Goal: Task Accomplishment & Management: Use online tool/utility

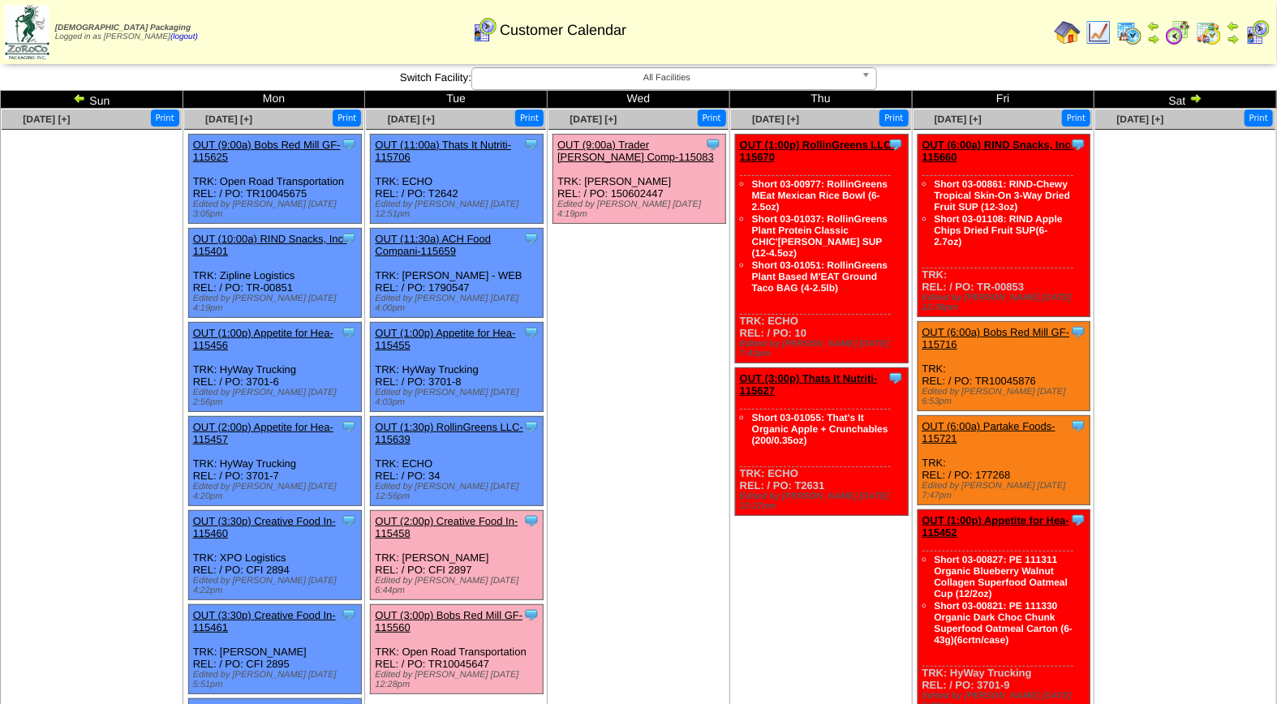
click at [450, 609] on link "OUT (3:00p) Bobs Red Mill GF-115560" at bounding box center [449, 621] width 148 height 24
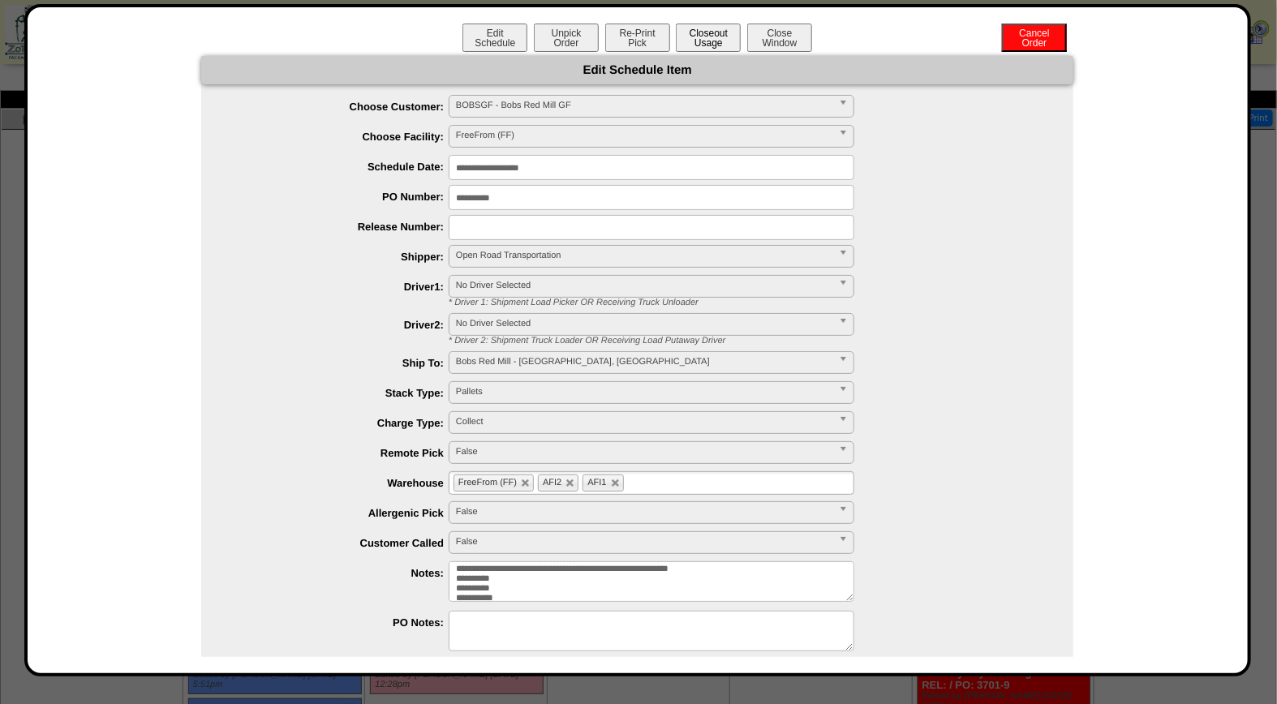
click at [695, 41] on button "Closeout Usage" at bounding box center [708, 38] width 65 height 28
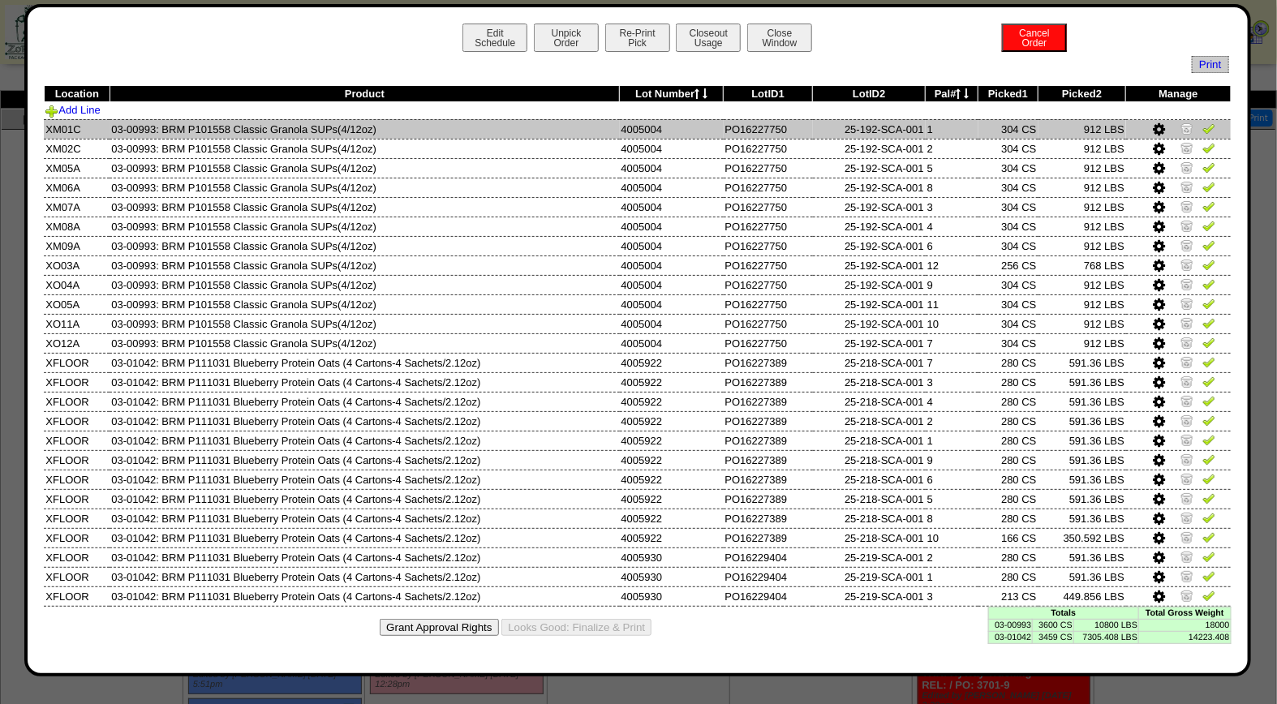
click at [1210, 128] on img at bounding box center [1209, 128] width 13 height 13
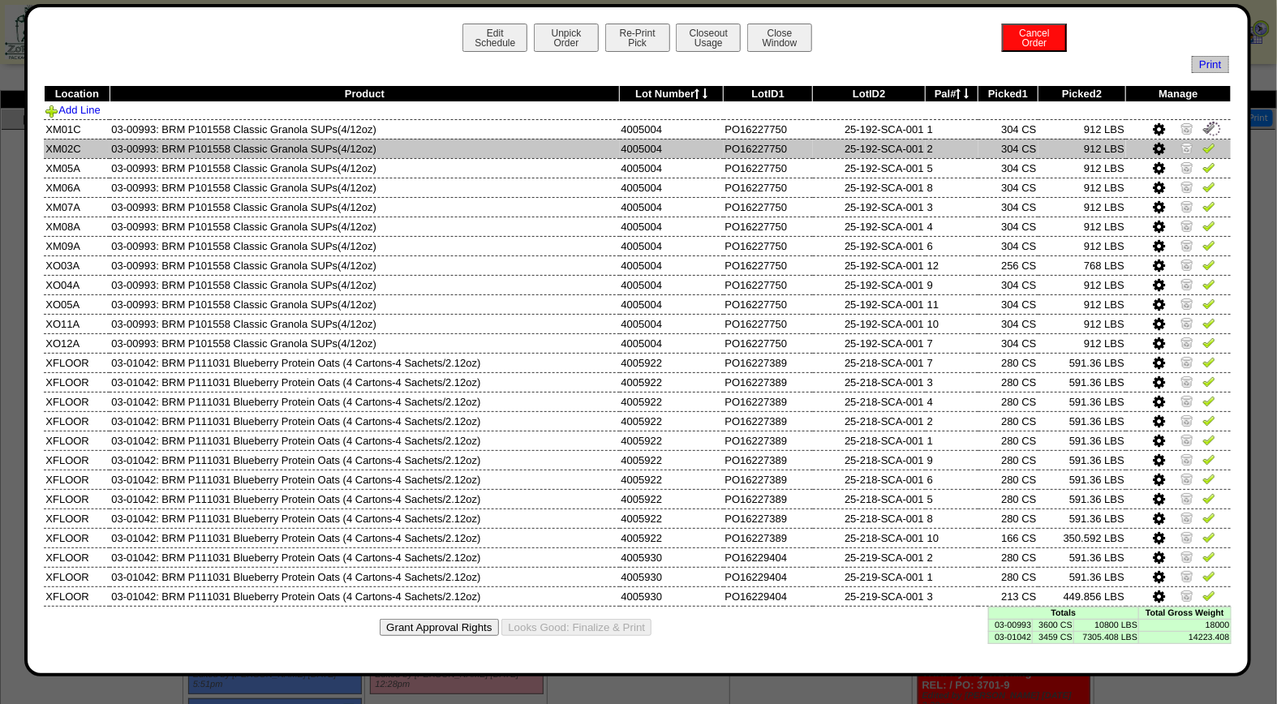
click at [1212, 143] on img at bounding box center [1209, 147] width 13 height 13
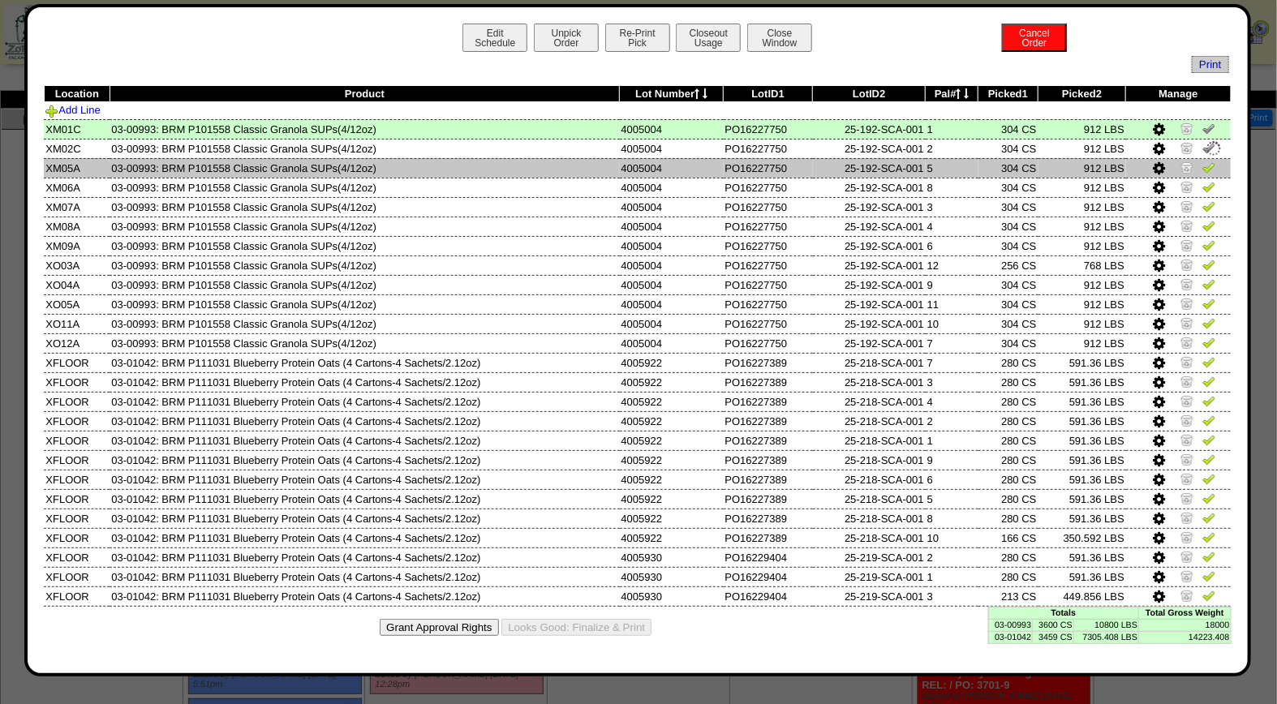
click at [1212, 165] on img at bounding box center [1209, 167] width 13 height 13
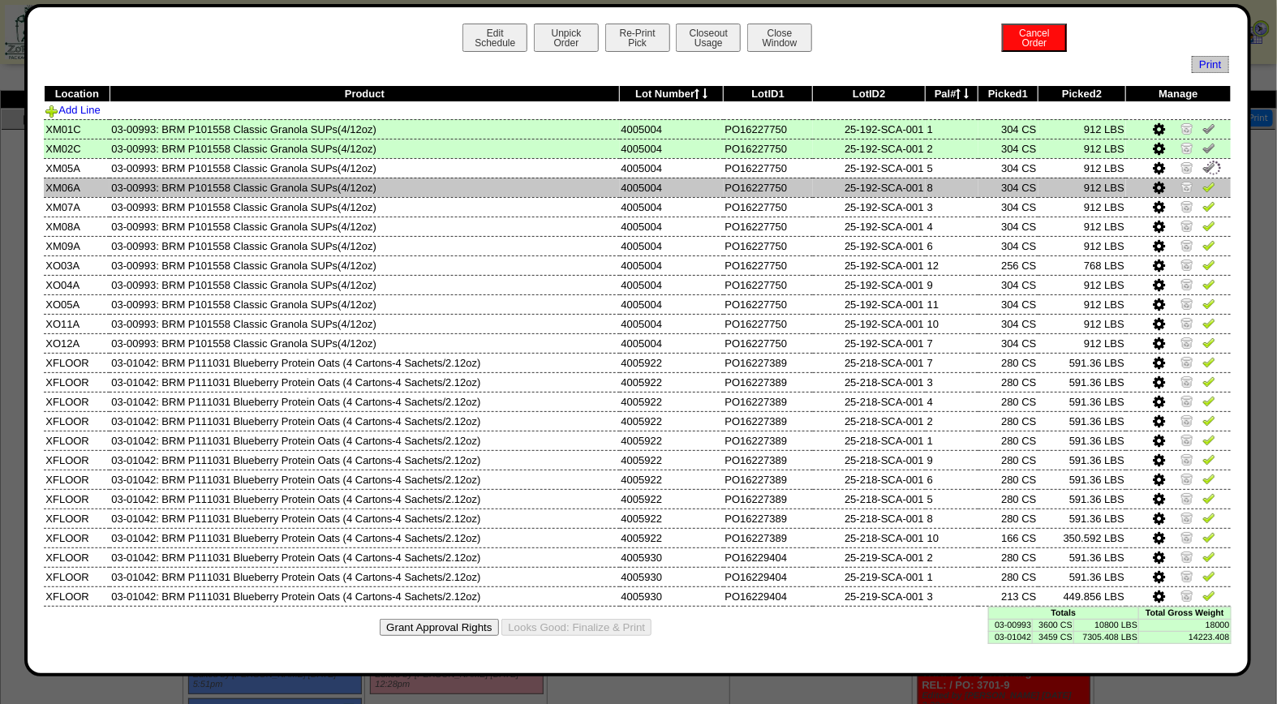
click at [1212, 182] on img at bounding box center [1209, 186] width 13 height 13
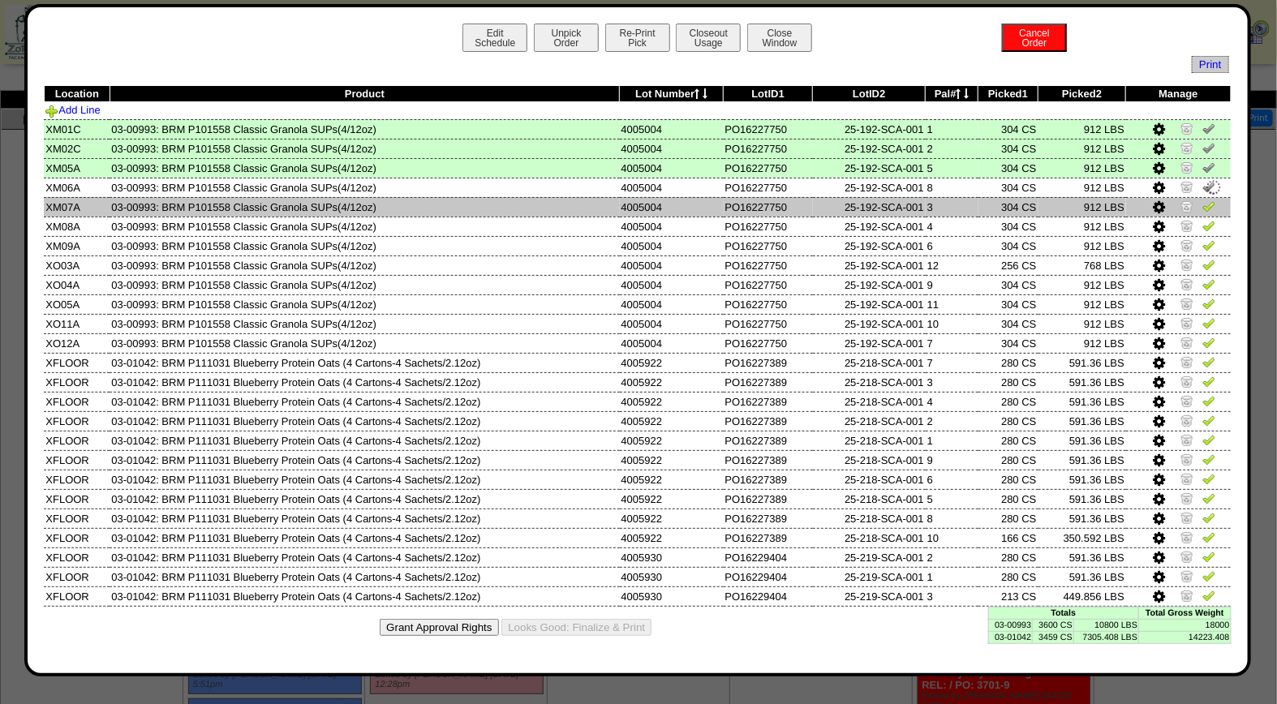
click at [1210, 208] on img at bounding box center [1209, 206] width 13 height 13
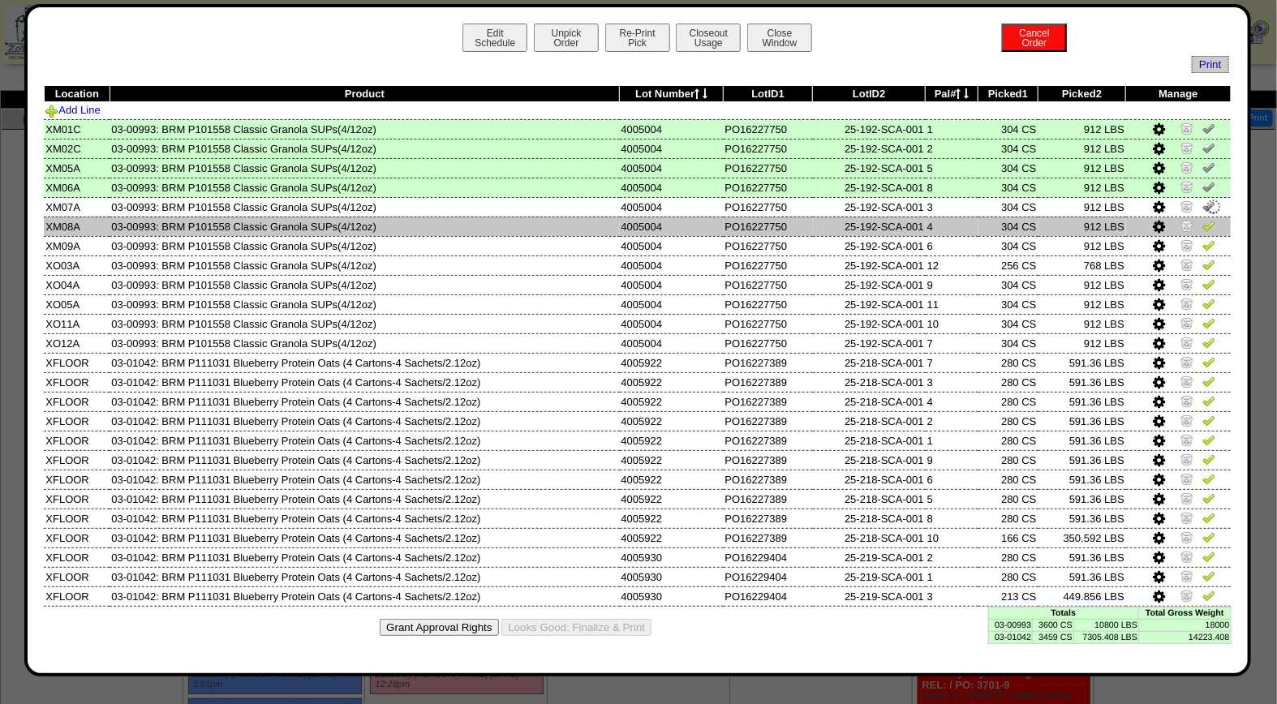
click at [1211, 226] on img at bounding box center [1209, 225] width 13 height 13
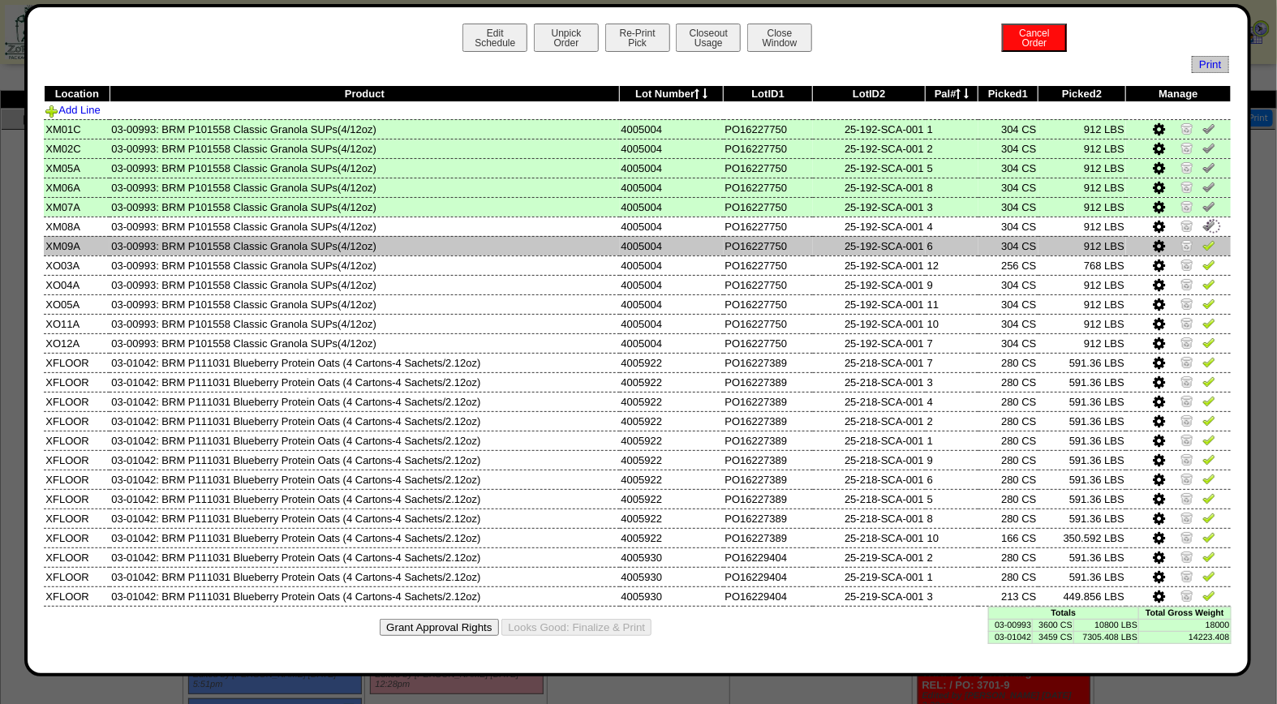
click at [1209, 244] on img at bounding box center [1209, 245] width 13 height 13
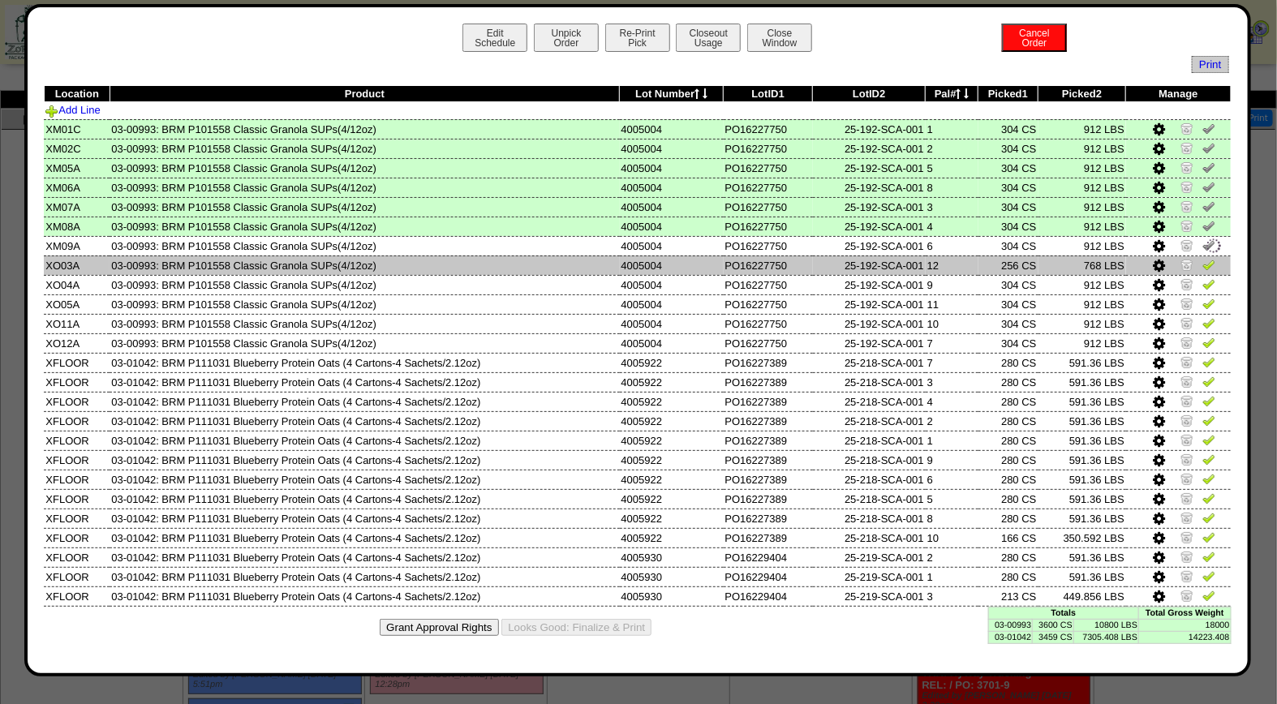
click at [1211, 258] on img at bounding box center [1209, 264] width 13 height 13
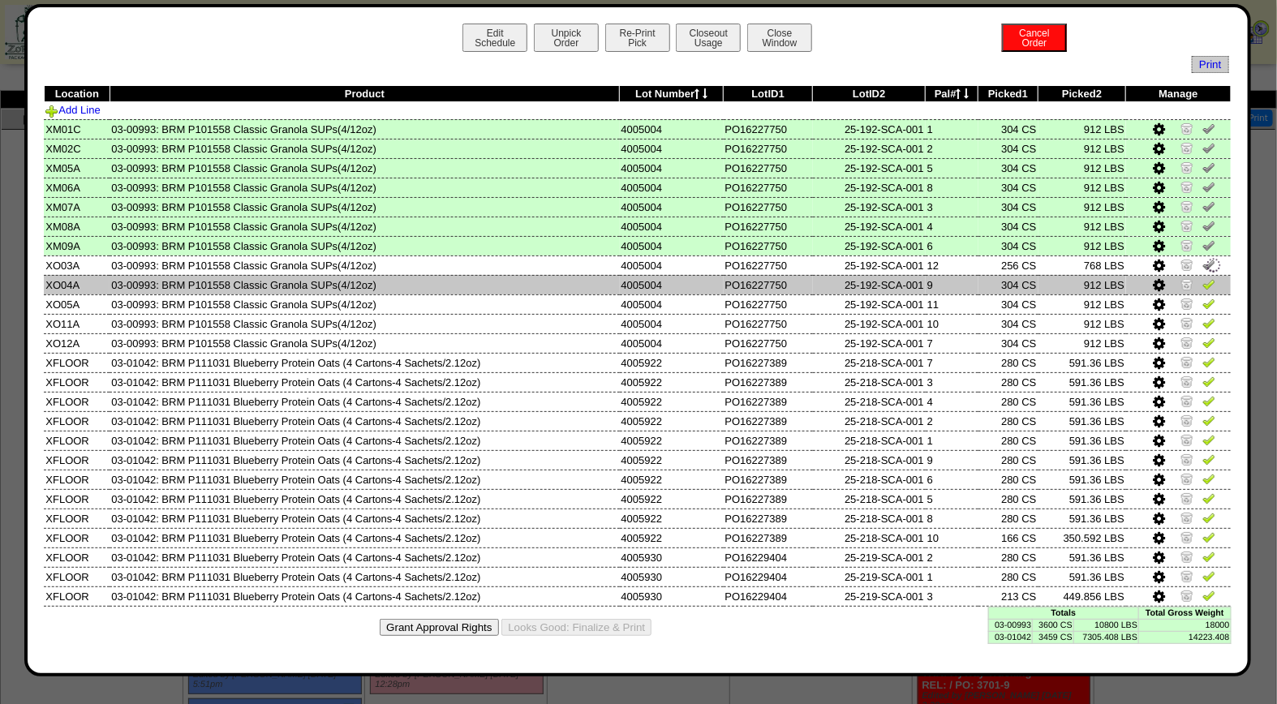
click at [1212, 279] on img at bounding box center [1209, 284] width 13 height 13
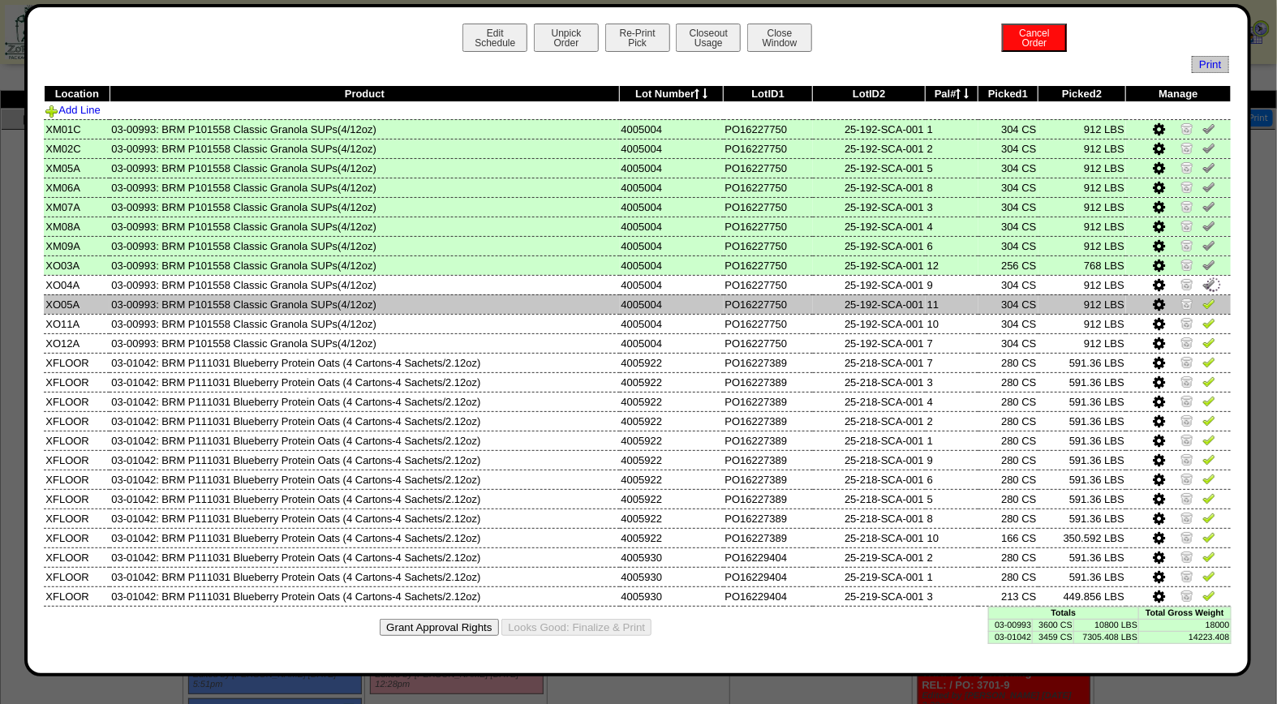
click at [1212, 298] on img at bounding box center [1209, 303] width 13 height 13
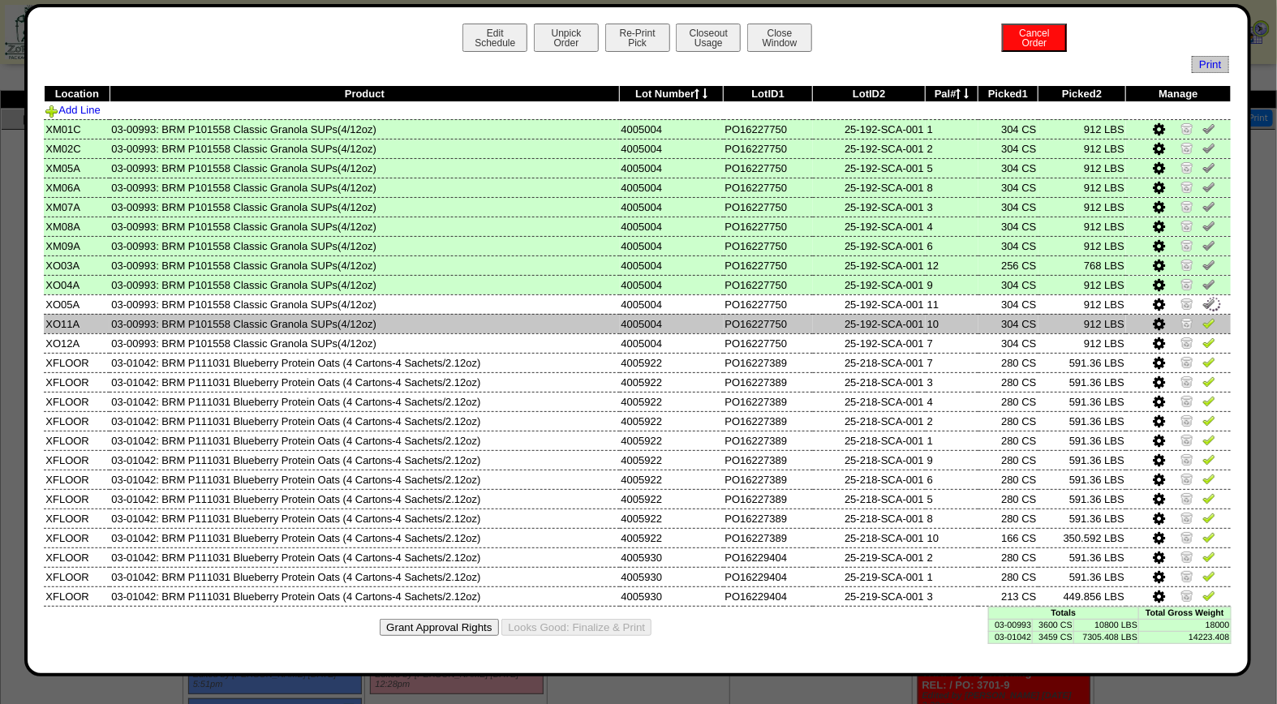
click at [1213, 320] on img at bounding box center [1209, 322] width 13 height 13
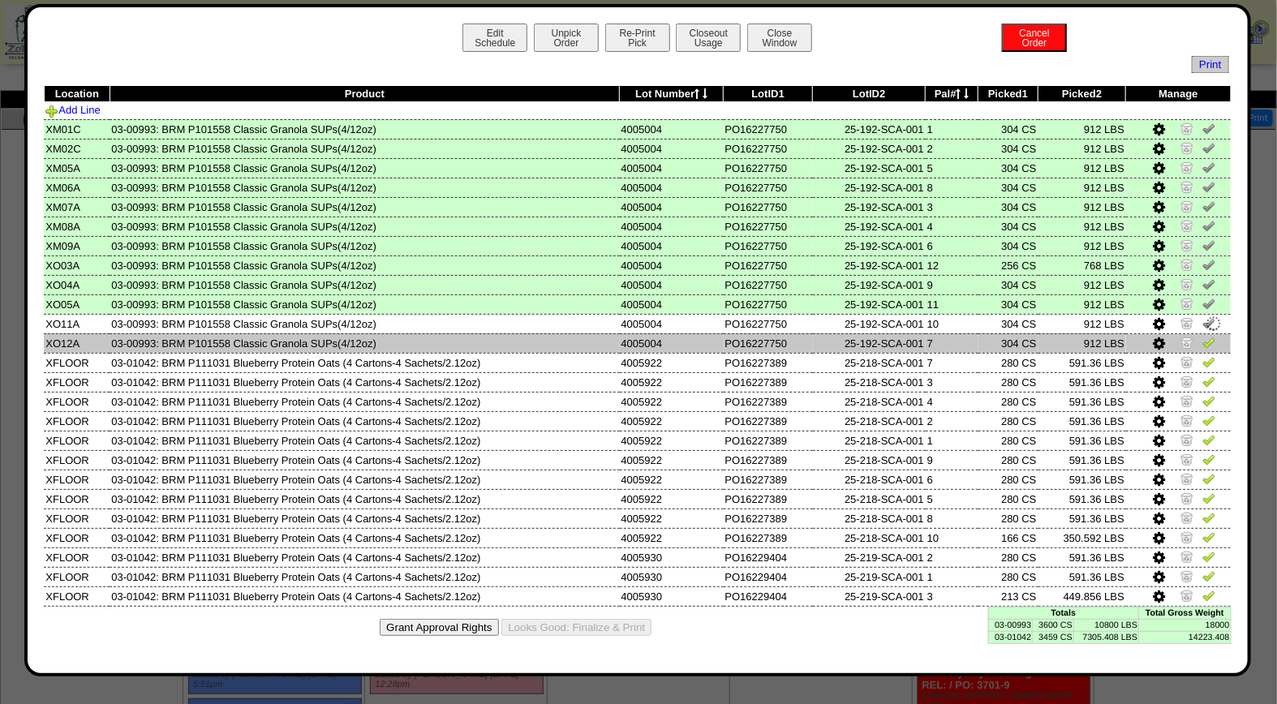
click at [1212, 337] on img at bounding box center [1209, 342] width 13 height 13
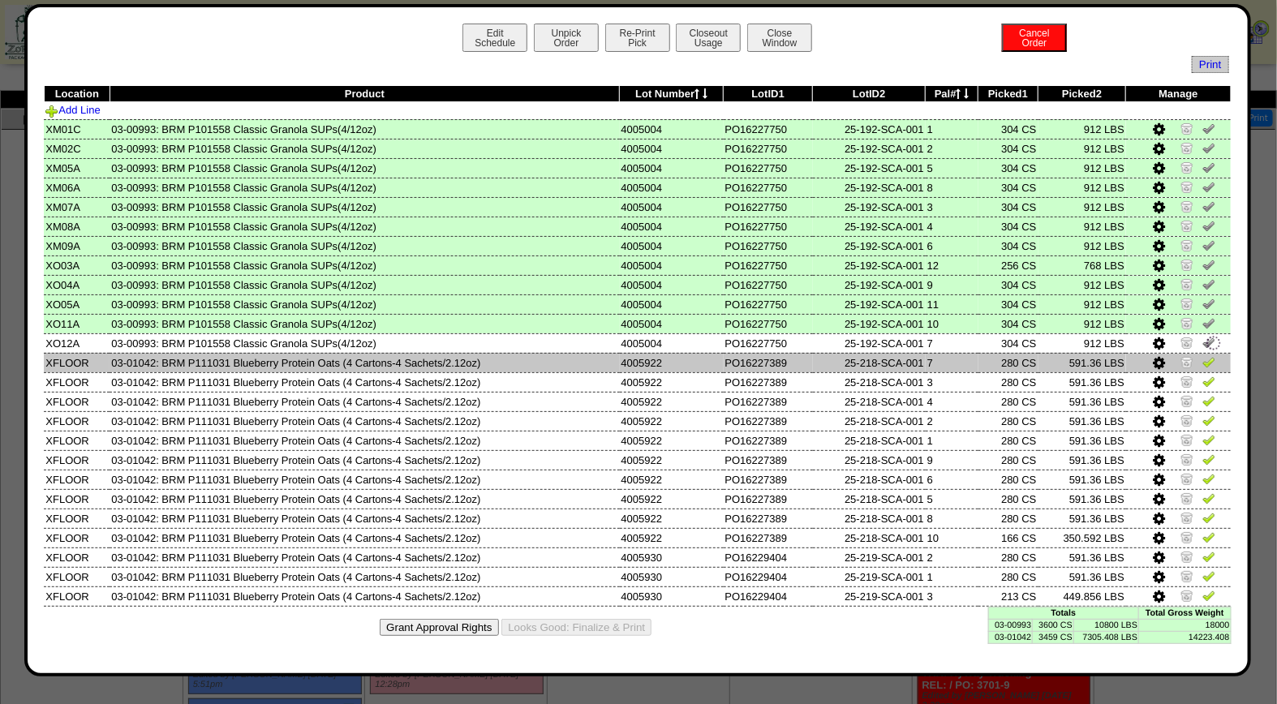
click at [1208, 355] on img at bounding box center [1209, 361] width 13 height 13
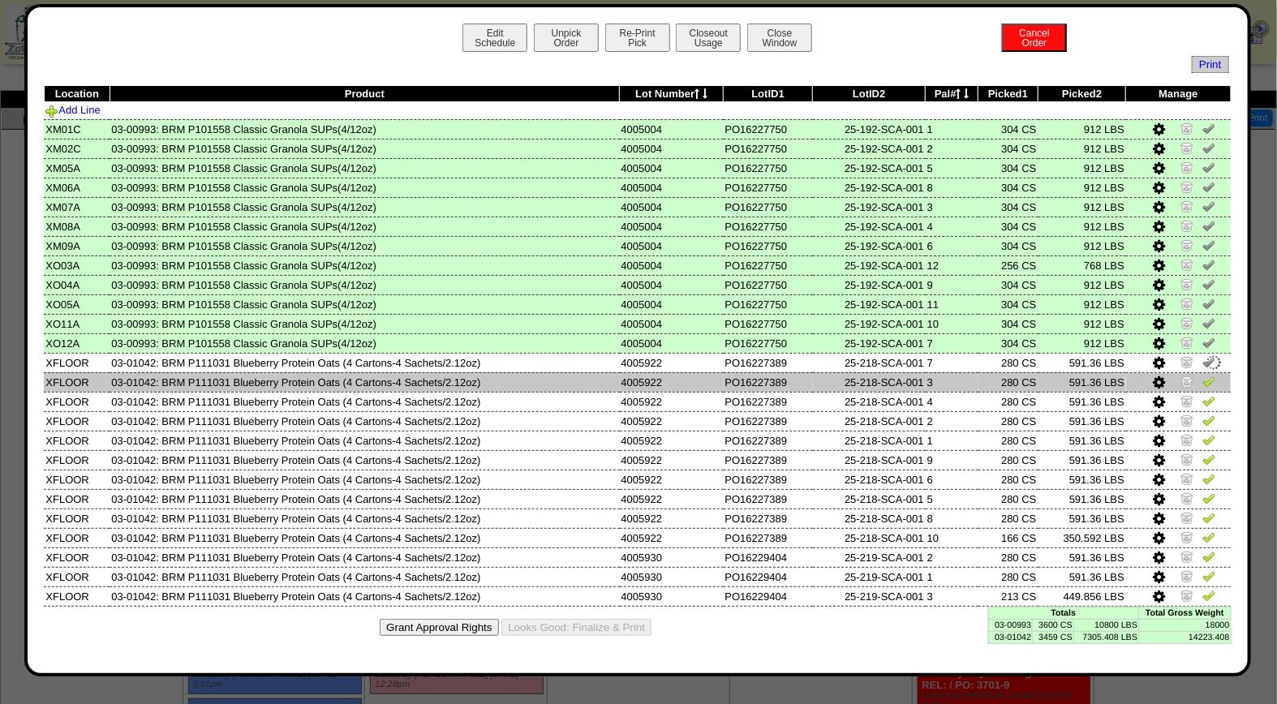
click at [1210, 375] on img at bounding box center [1209, 381] width 13 height 13
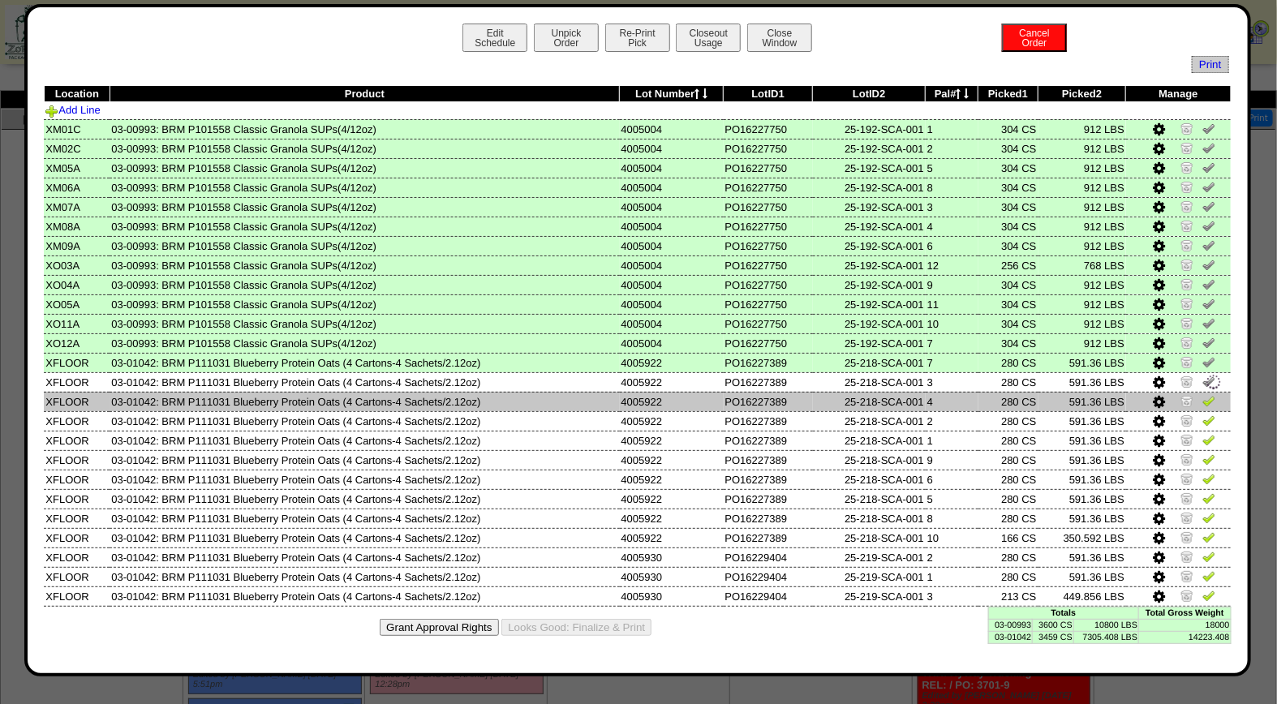
click at [1212, 394] on img at bounding box center [1209, 400] width 13 height 13
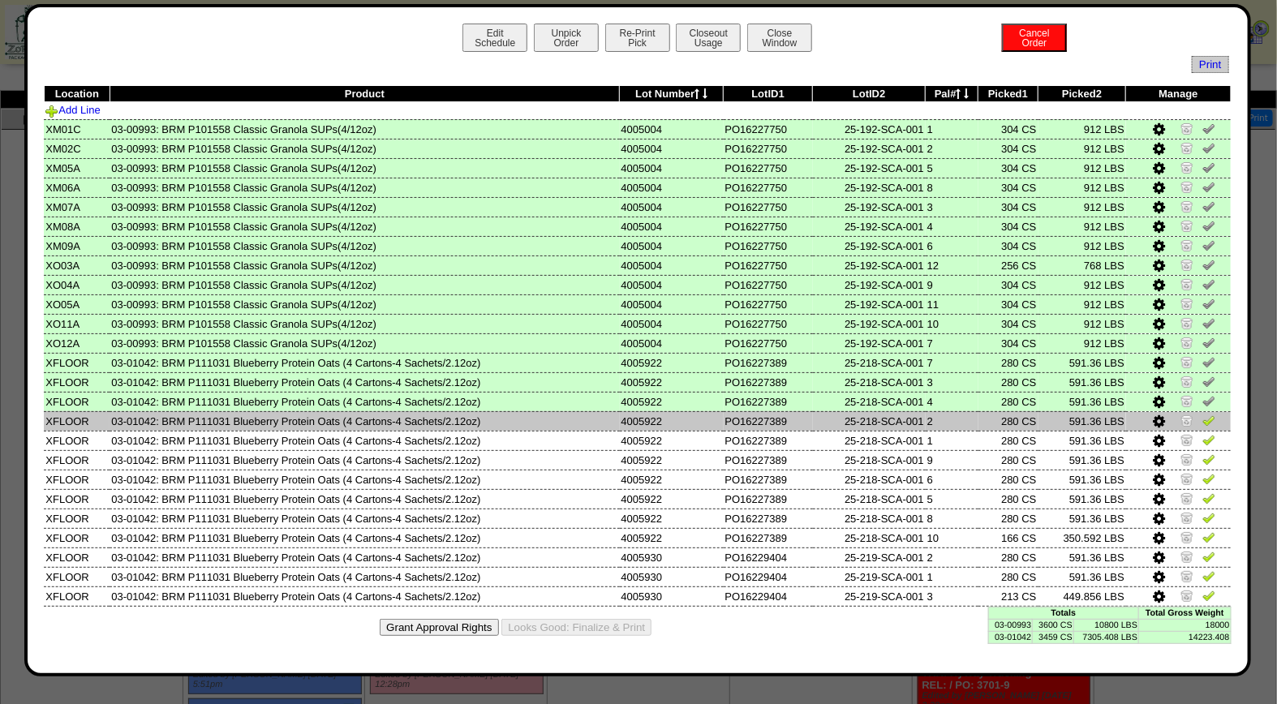
click at [1212, 416] on img at bounding box center [1209, 420] width 13 height 13
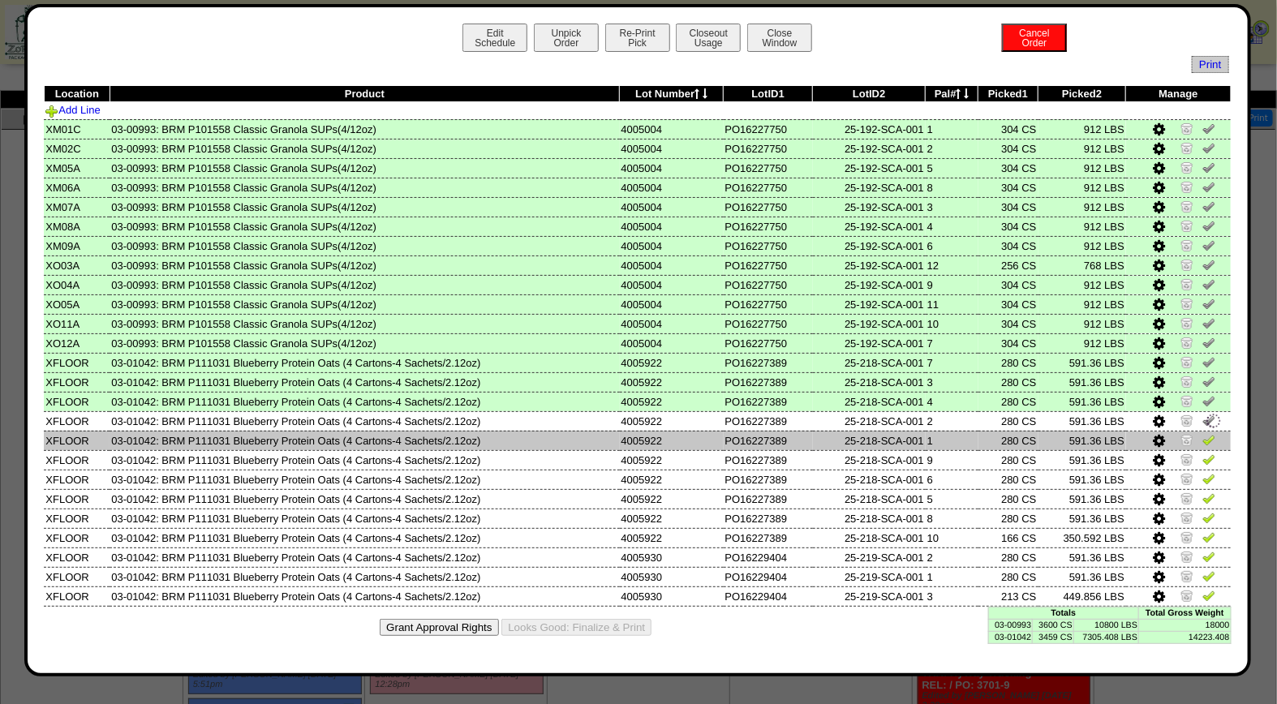
click at [1209, 433] on img at bounding box center [1209, 439] width 13 height 13
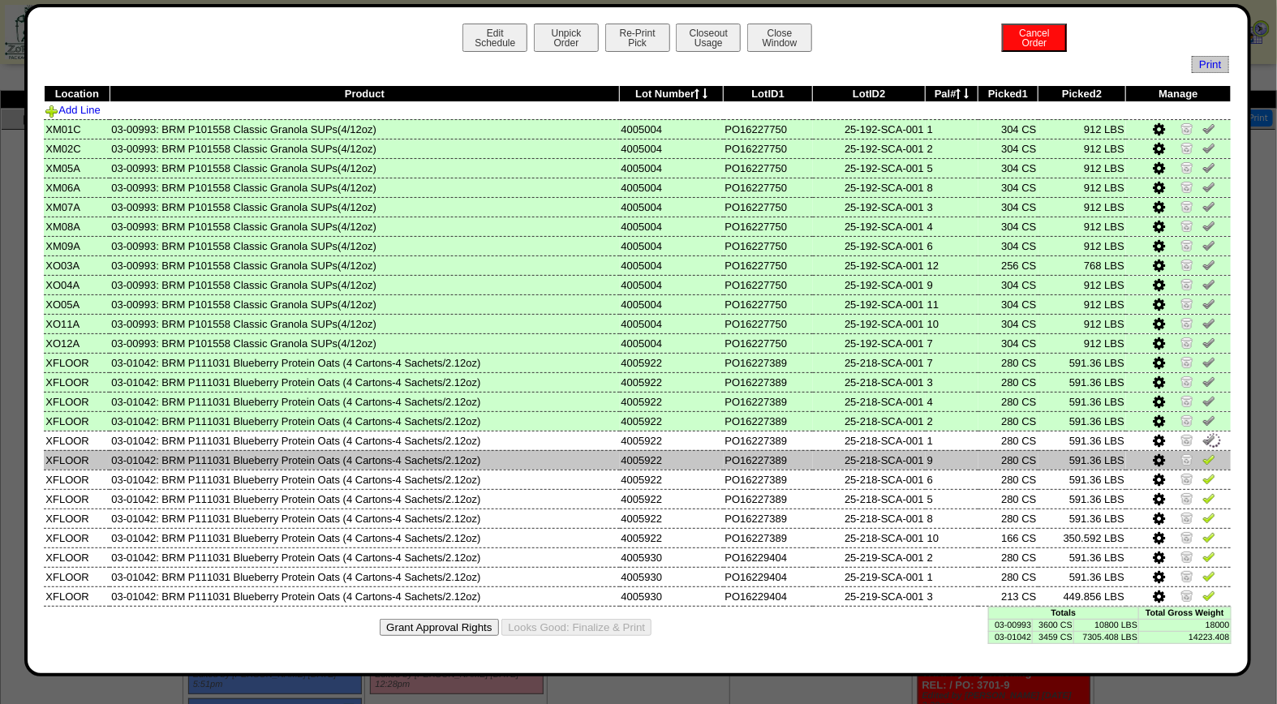
click at [1212, 453] on img at bounding box center [1209, 459] width 13 height 13
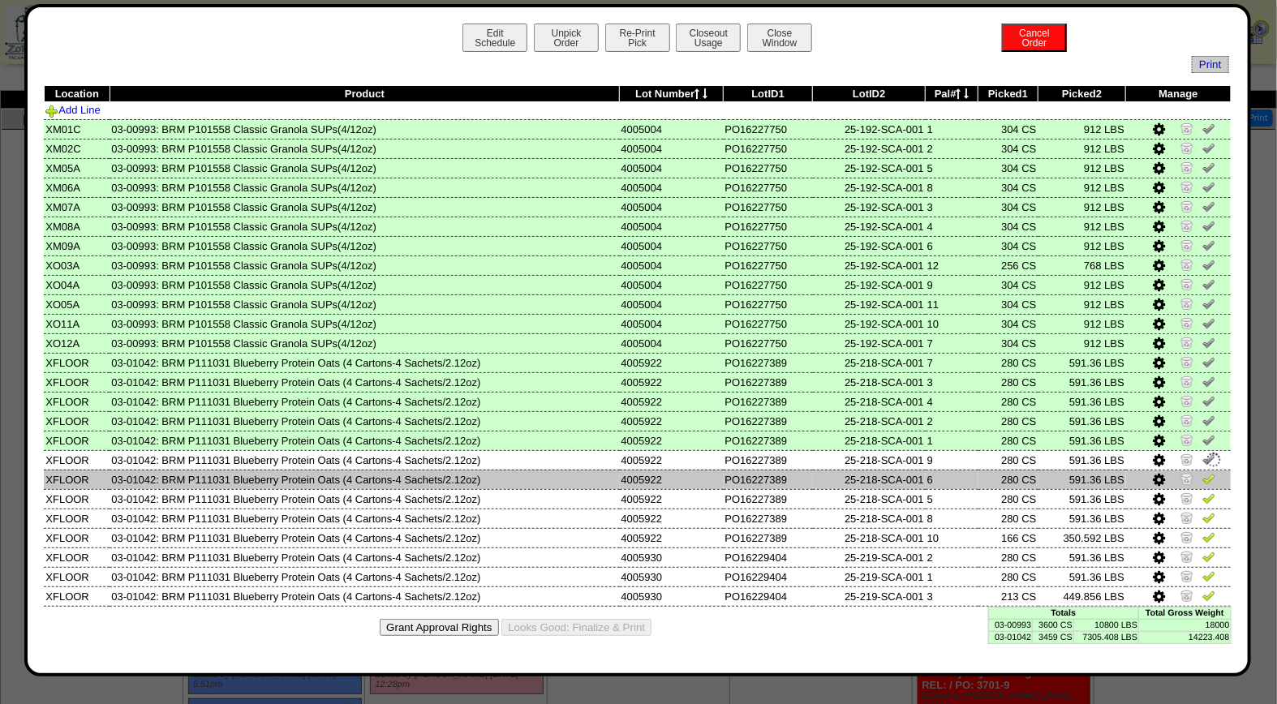
click at [1210, 476] on img at bounding box center [1209, 478] width 13 height 13
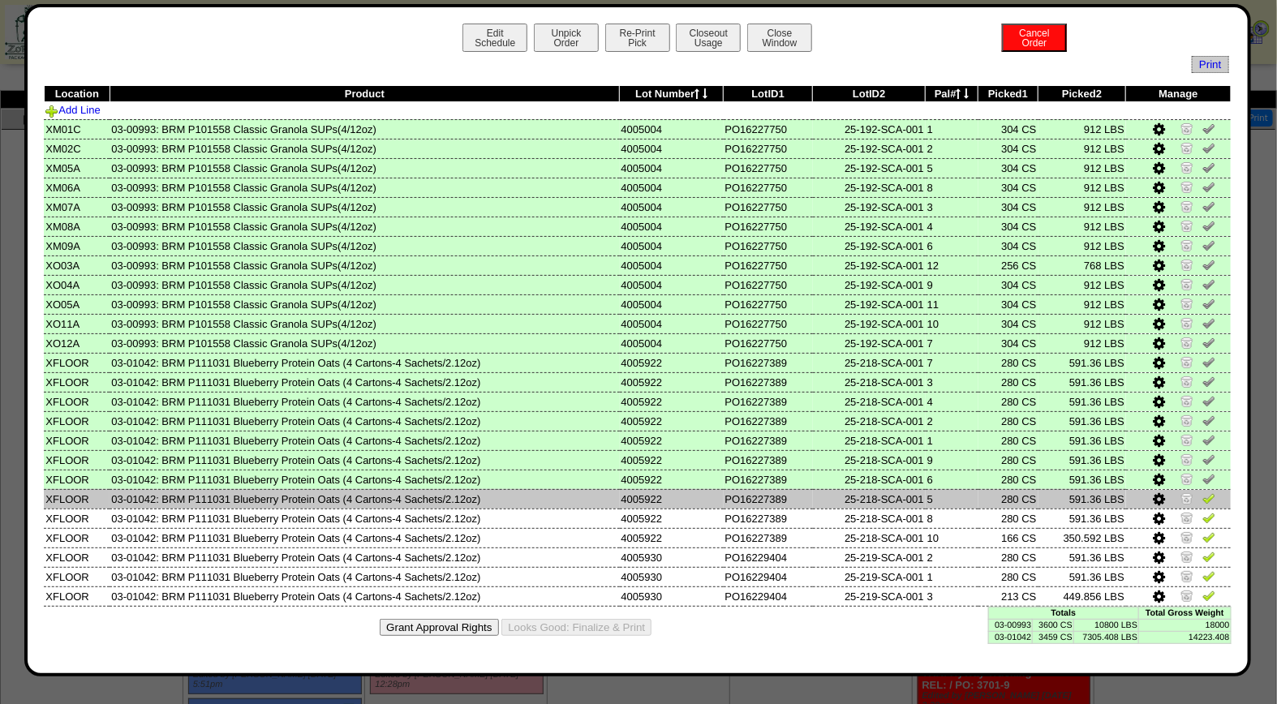
click at [1213, 493] on img at bounding box center [1209, 498] width 13 height 13
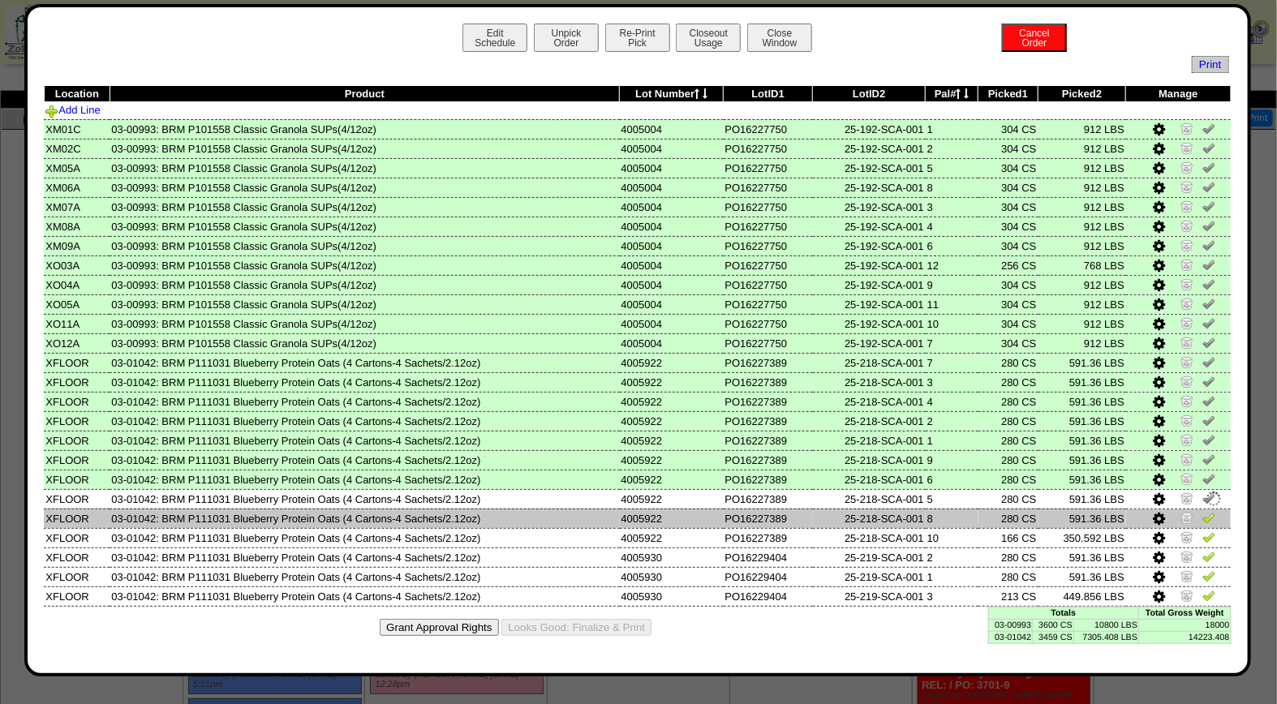
click at [1209, 511] on img at bounding box center [1209, 517] width 13 height 13
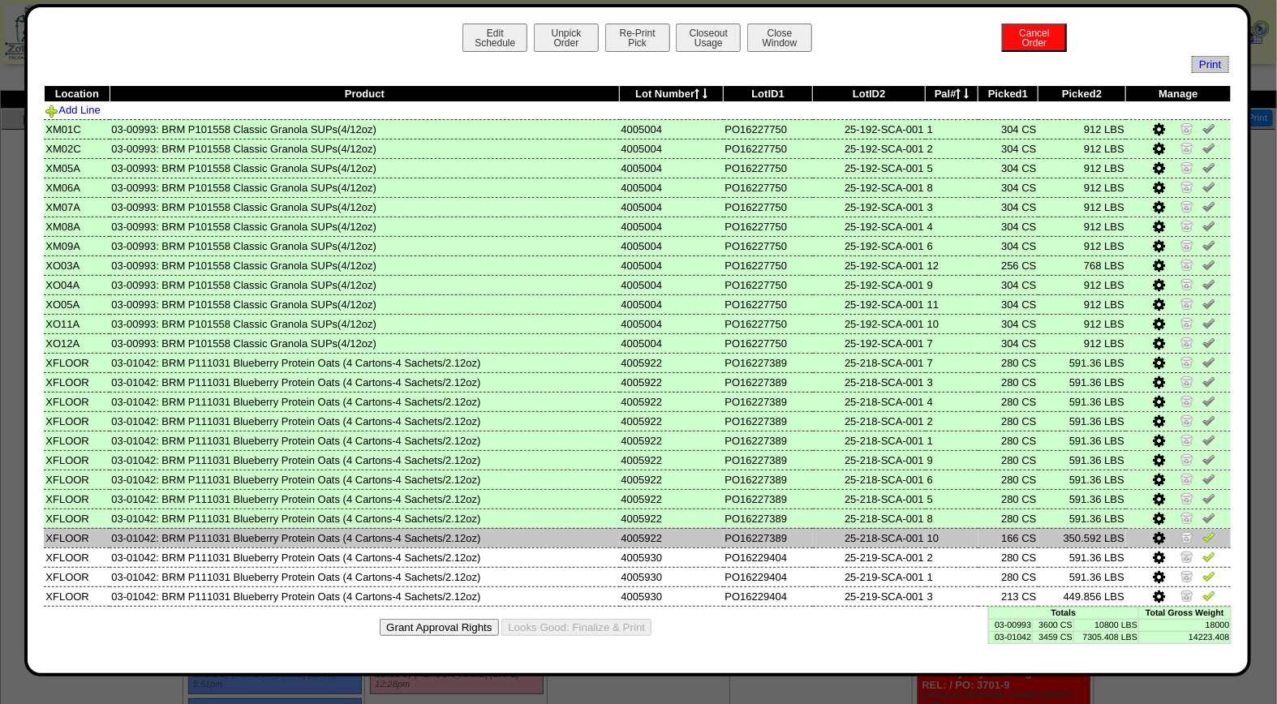
click at [1210, 534] on img at bounding box center [1209, 537] width 13 height 13
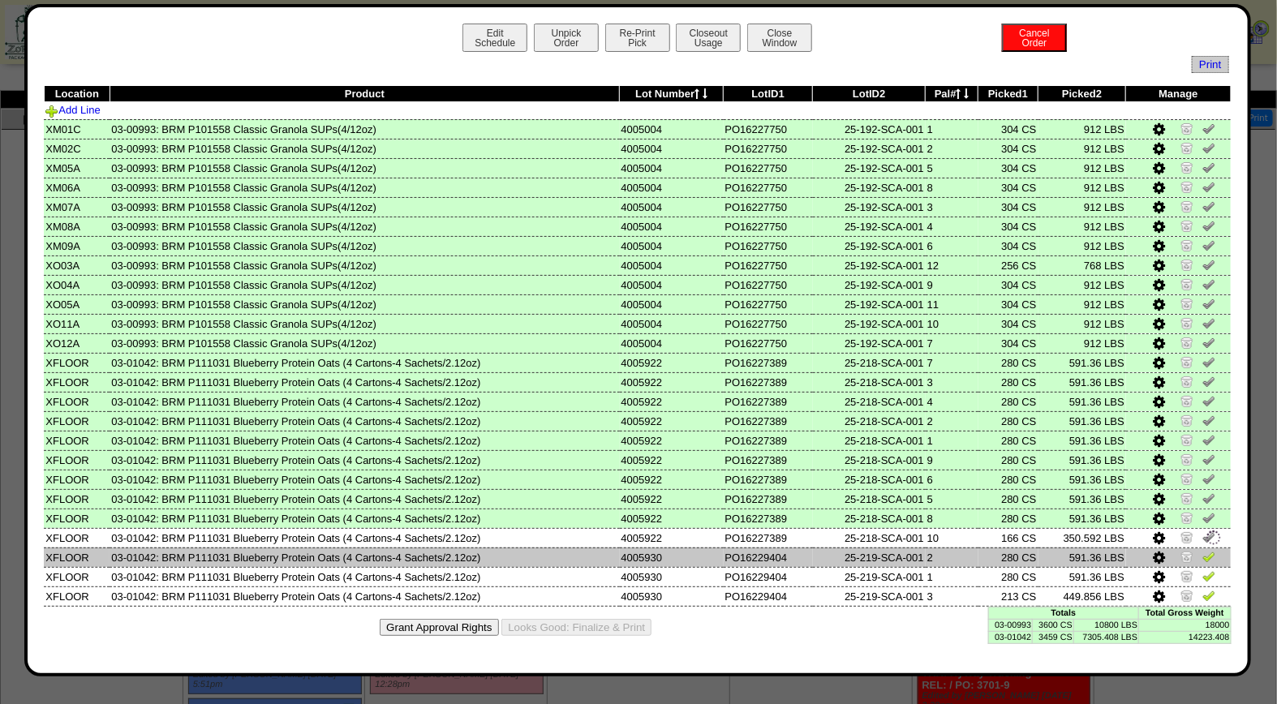
click at [1210, 550] on img at bounding box center [1209, 556] width 13 height 13
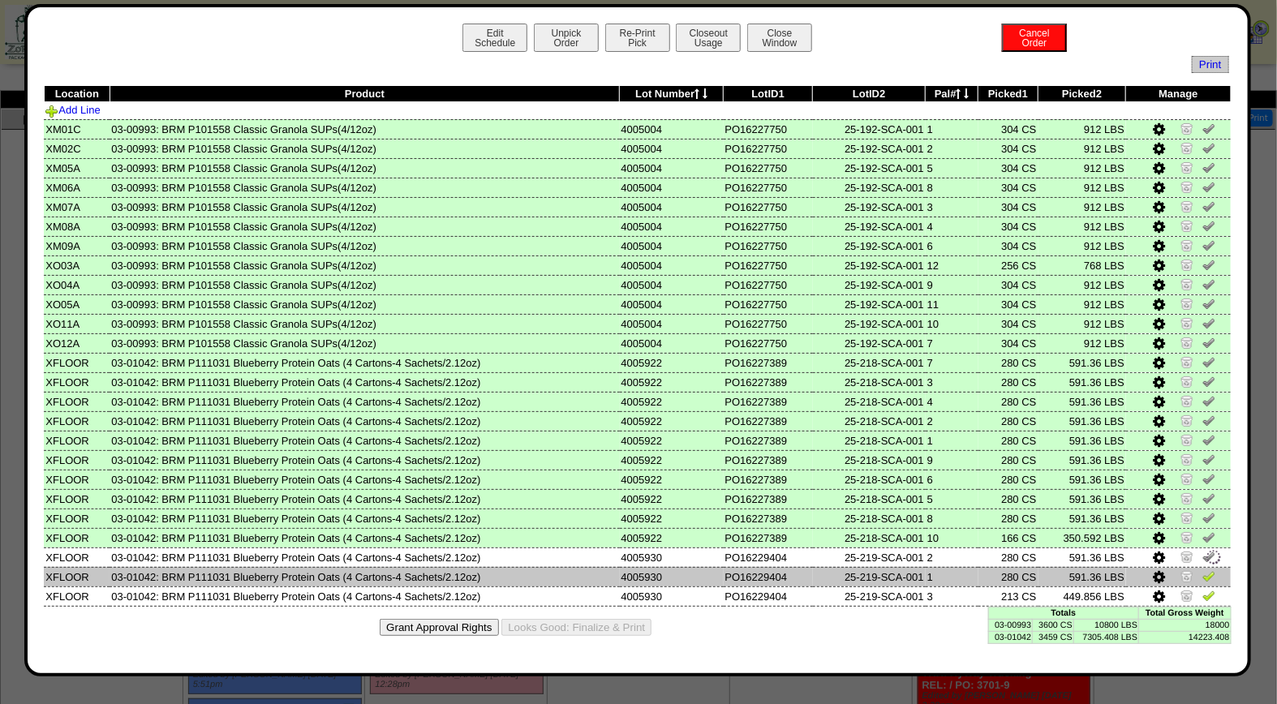
click at [1212, 570] on img at bounding box center [1209, 576] width 13 height 13
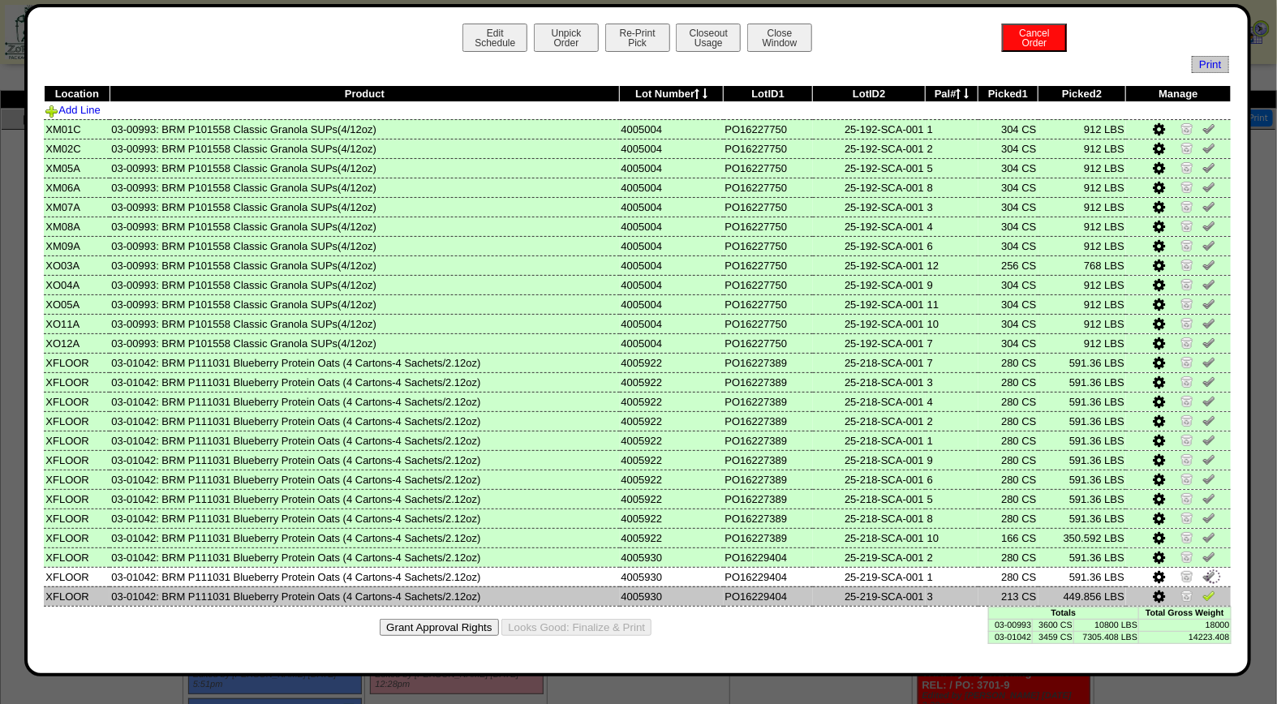
click at [1212, 589] on img at bounding box center [1209, 595] width 13 height 13
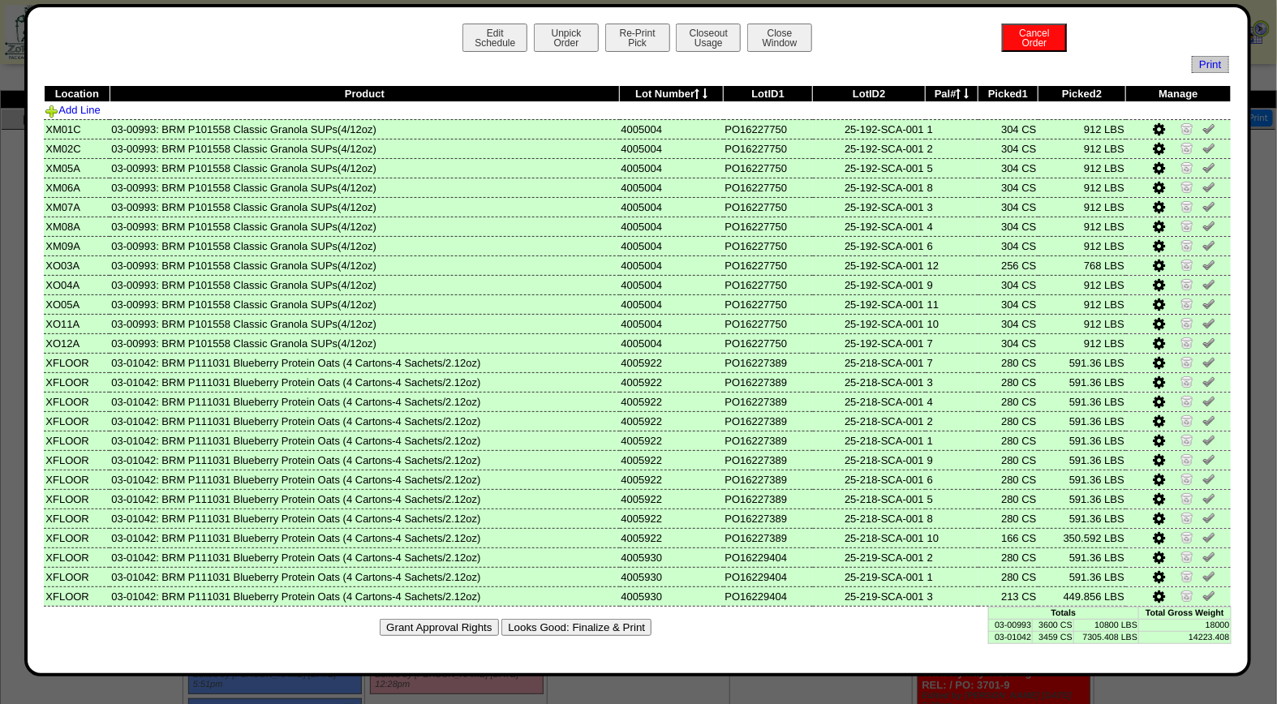
drag, startPoint x: 542, startPoint y: 625, endPoint x: 735, endPoint y: 164, distance: 499.8
click at [542, 625] on button "Looks Good: Finalize & Print" at bounding box center [577, 627] width 150 height 17
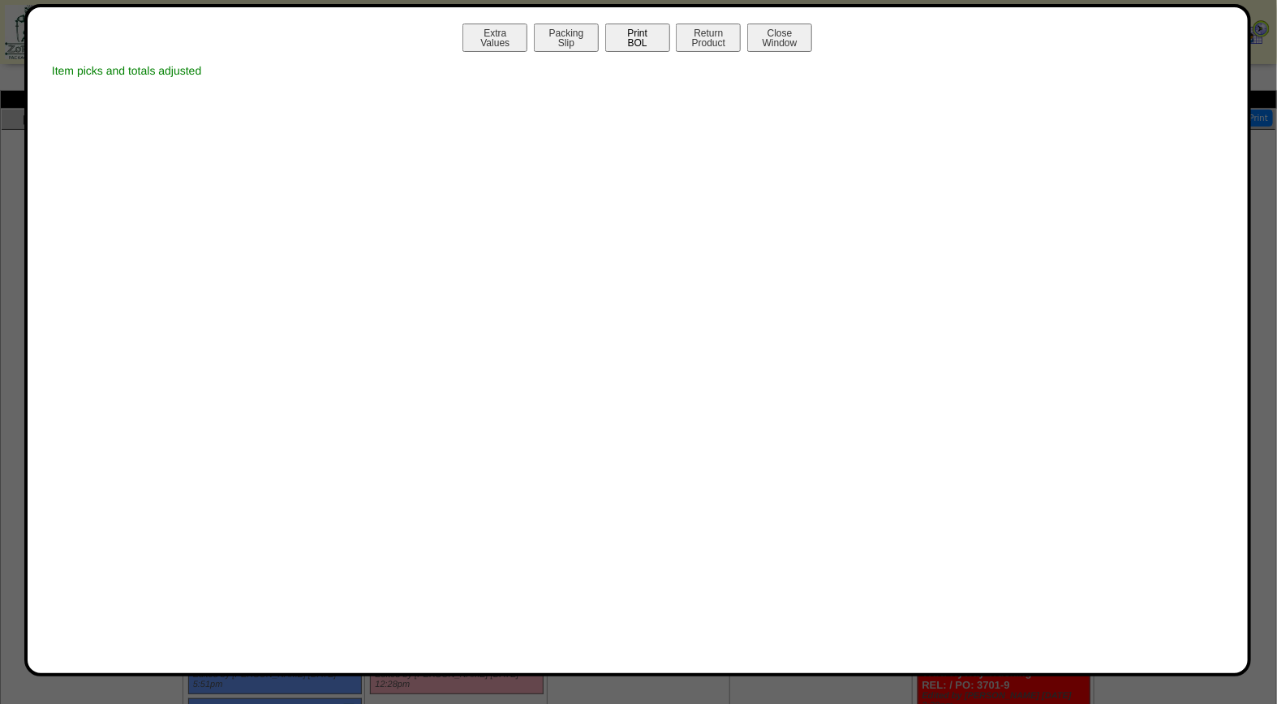
click at [644, 35] on button "Print BOL" at bounding box center [637, 38] width 65 height 28
